Goal: Task Accomplishment & Management: Use online tool/utility

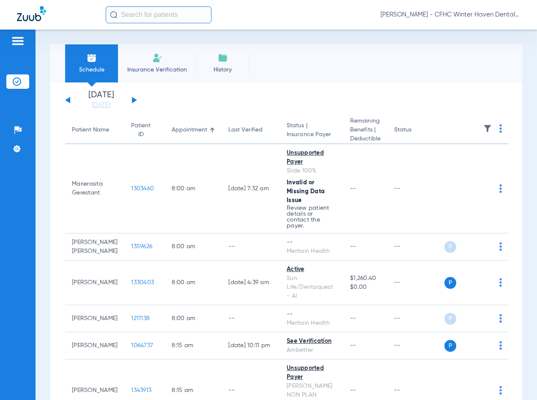
click at [135, 99] on div "[DATE] [DATE] [DATE] [DATE] [DATE] [DATE] [DATE] [DATE] [DATE] [DATE] [DATE] [D…" at bounding box center [101, 100] width 72 height 19
click at [134, 99] on button at bounding box center [134, 100] width 5 height 6
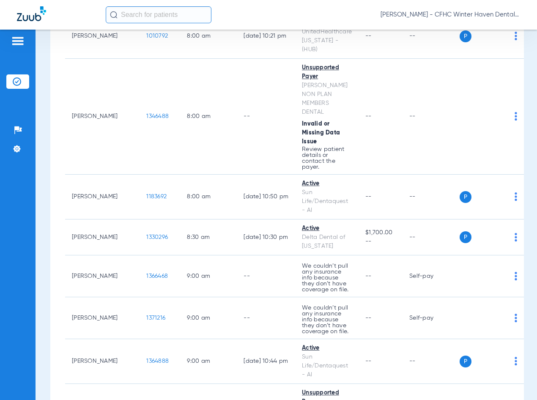
scroll to position [212, 0]
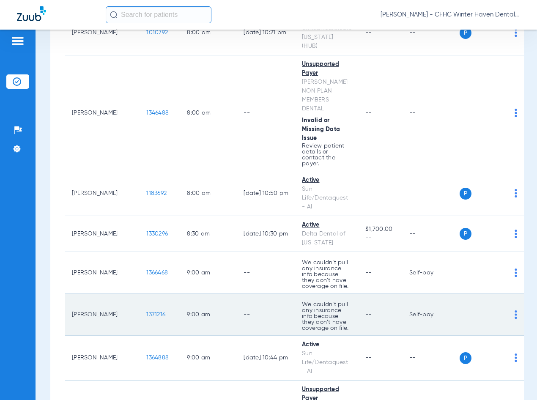
click at [146, 312] on span "1371216" at bounding box center [155, 315] width 19 height 6
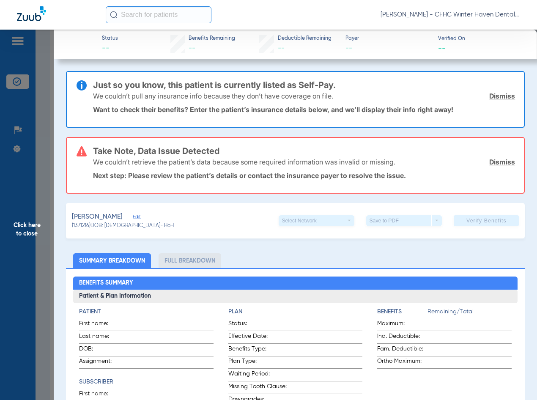
click at [140, 216] on span "Edit" at bounding box center [137, 218] width 8 height 8
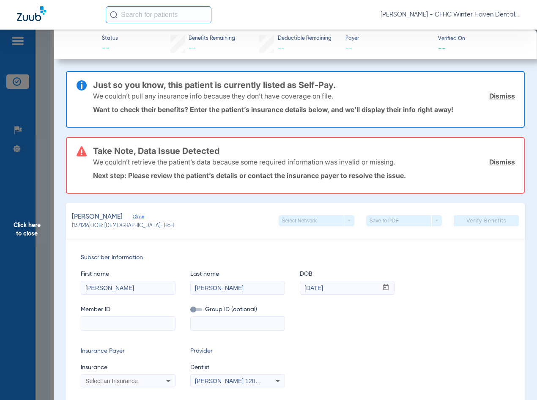
paste input "UZ092559801"
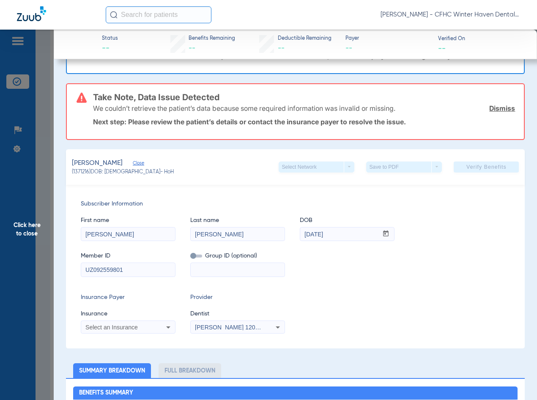
scroll to position [85, 0]
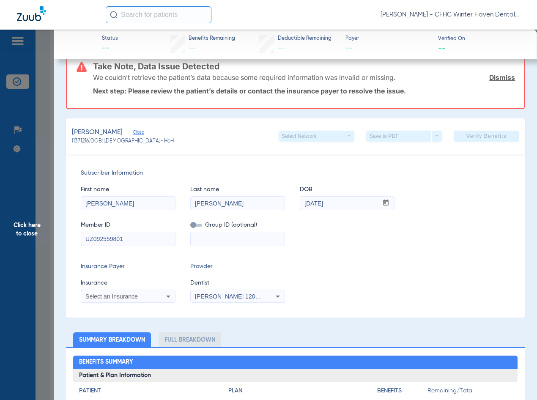
type input "UZ092559801"
click at [171, 295] on icon at bounding box center [168, 297] width 10 height 10
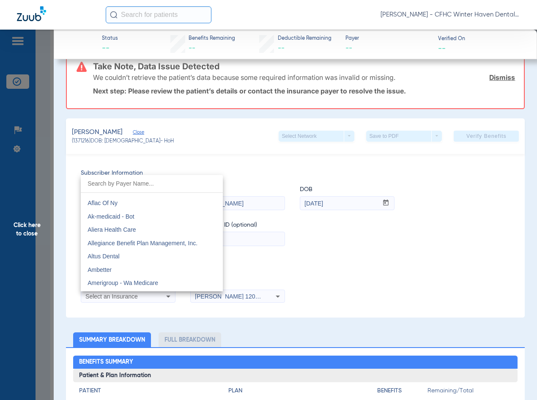
scroll to position [169, 0]
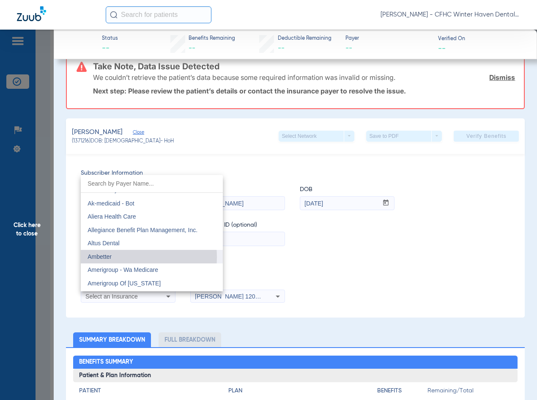
click at [123, 257] on mat-option "Ambetter" at bounding box center [152, 257] width 142 height 14
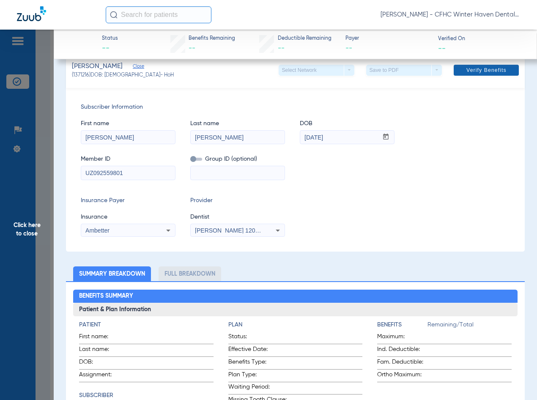
click at [483, 70] on span "Verify Benefits" at bounding box center [487, 70] width 40 height 7
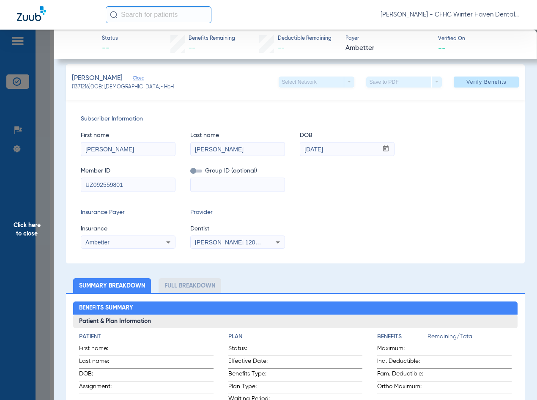
scroll to position [85, 0]
